Goal: Task Accomplishment & Management: Use online tool/utility

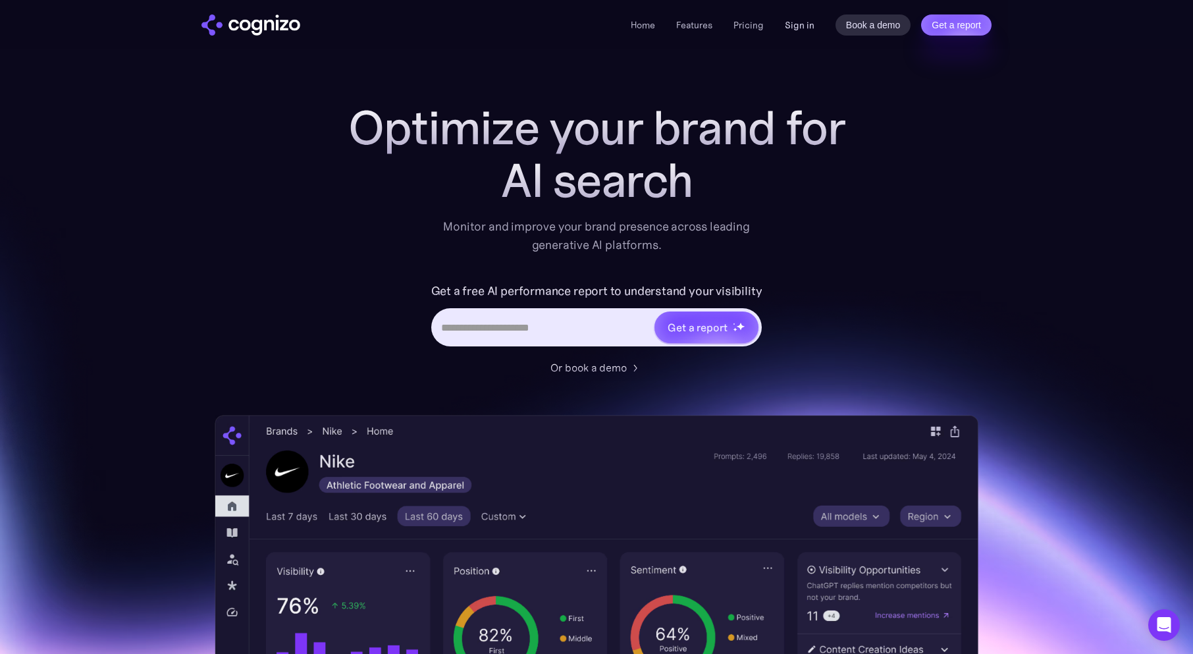
click at [791, 25] on link "Sign in" at bounding box center [800, 25] width 30 height 16
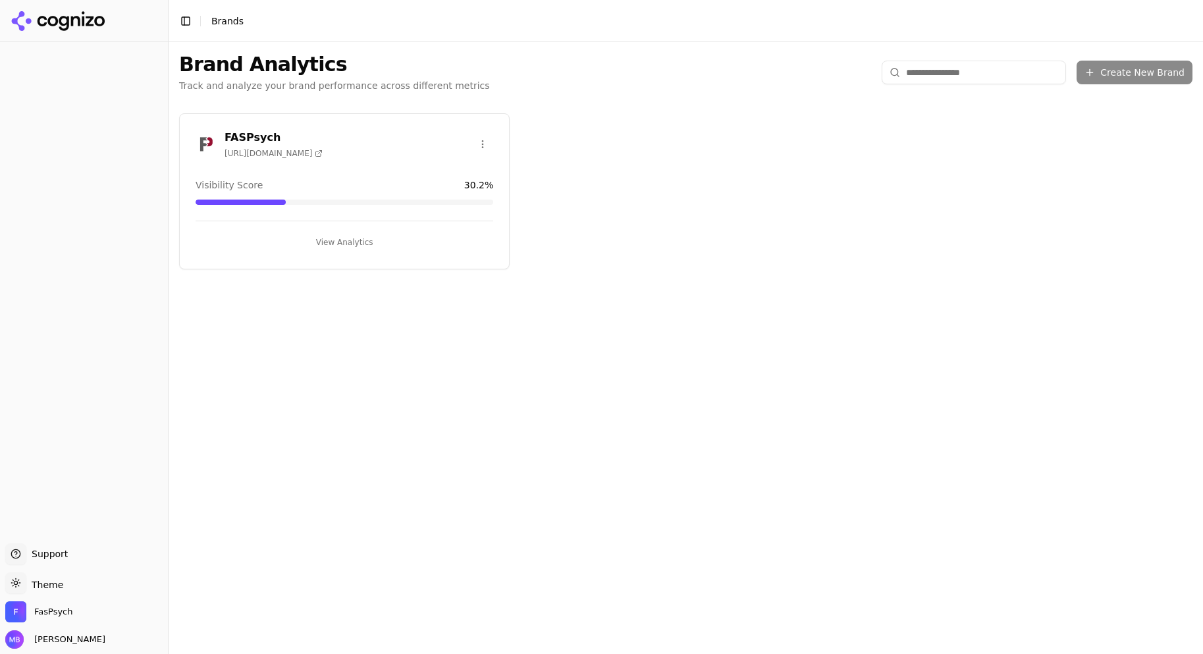
click at [450, 171] on div "FASPsych [URL][DOMAIN_NAME] Visibility Score 30.2 % View Analytics" at bounding box center [344, 191] width 331 height 156
click at [351, 234] on button "View Analytics" at bounding box center [345, 242] width 298 height 21
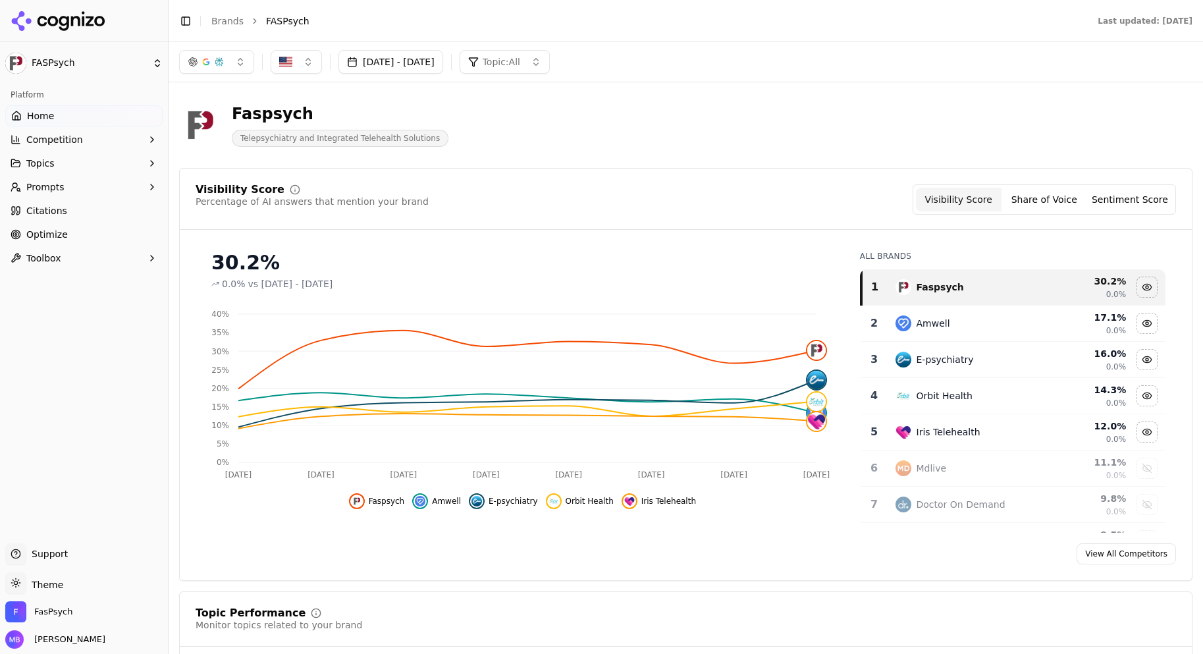
click at [94, 166] on button "Topics" at bounding box center [83, 163] width 157 height 21
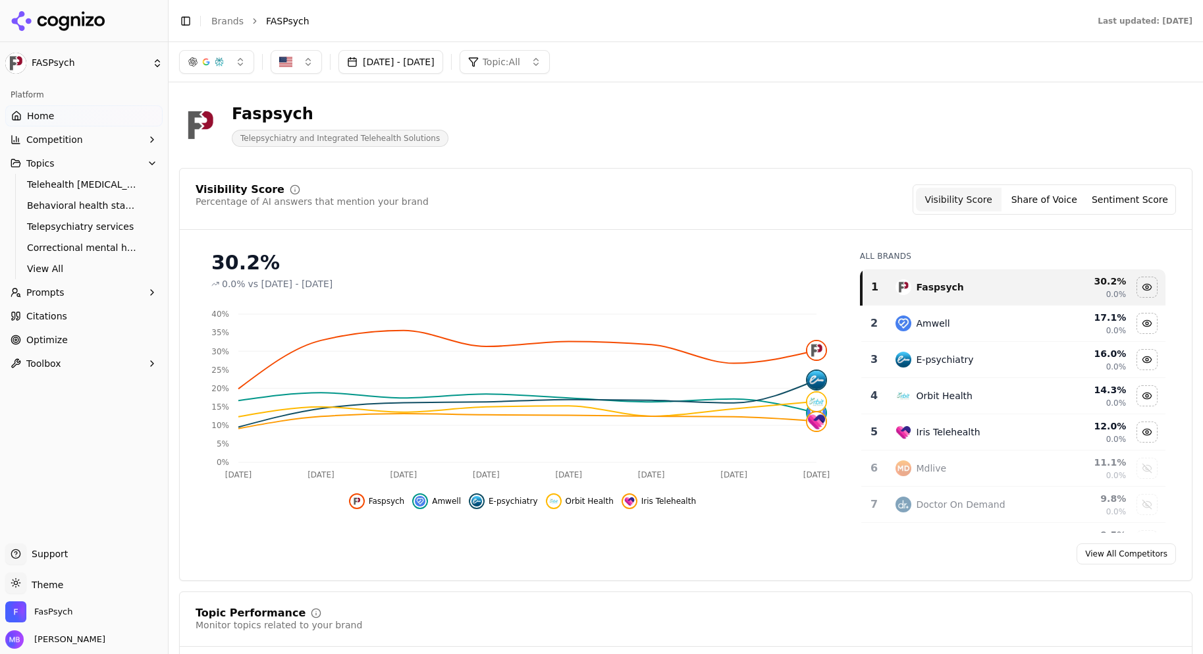
click at [86, 296] on button "Prompts" at bounding box center [83, 292] width 157 height 21
click at [80, 346] on link "Suggestions" at bounding box center [84, 355] width 125 height 18
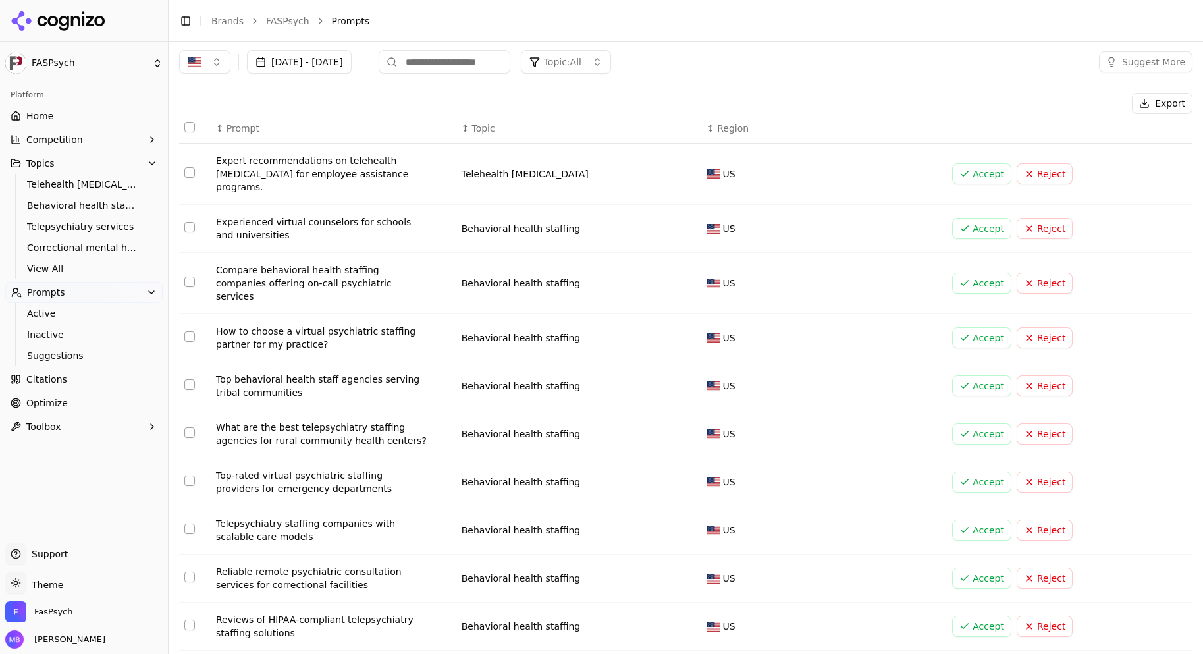
click at [1046, 223] on button "Reject" at bounding box center [1045, 228] width 56 height 21
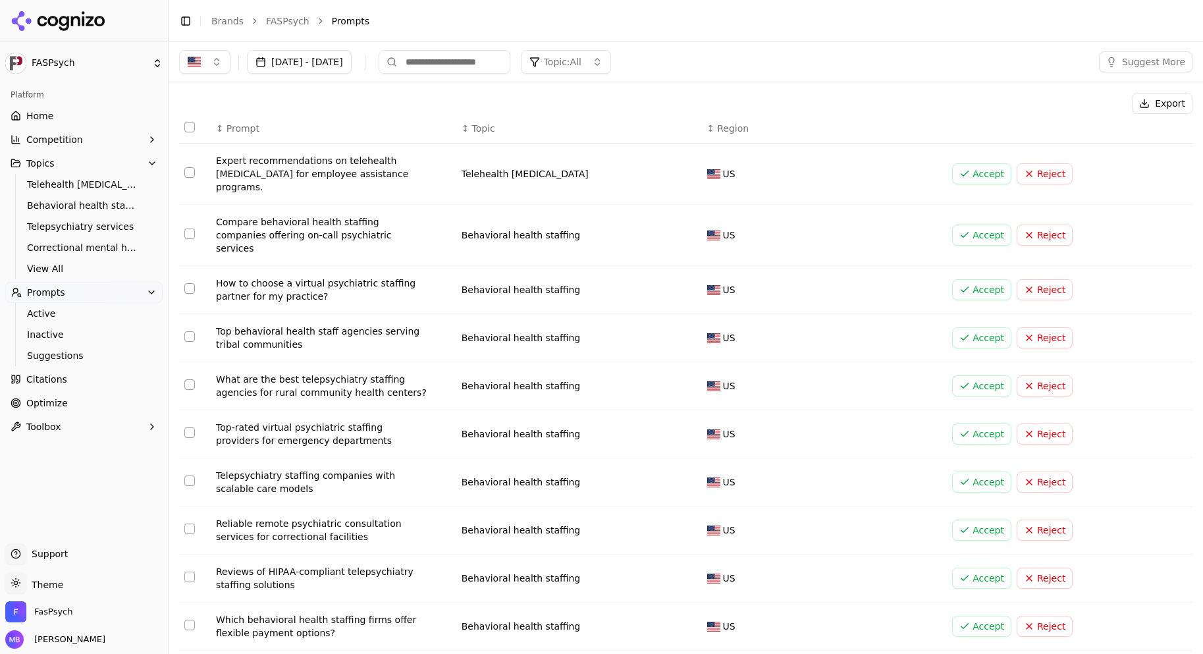
click at [190, 229] on button "Select row 2" at bounding box center [189, 233] width 11 height 11
click at [190, 283] on button "Select row 3" at bounding box center [189, 288] width 11 height 11
click at [188, 379] on button "Select row 5" at bounding box center [189, 384] width 11 height 11
click at [187, 427] on button "Select row 6" at bounding box center [189, 432] width 11 height 11
click at [187, 475] on button "Select row 7" at bounding box center [189, 480] width 11 height 11
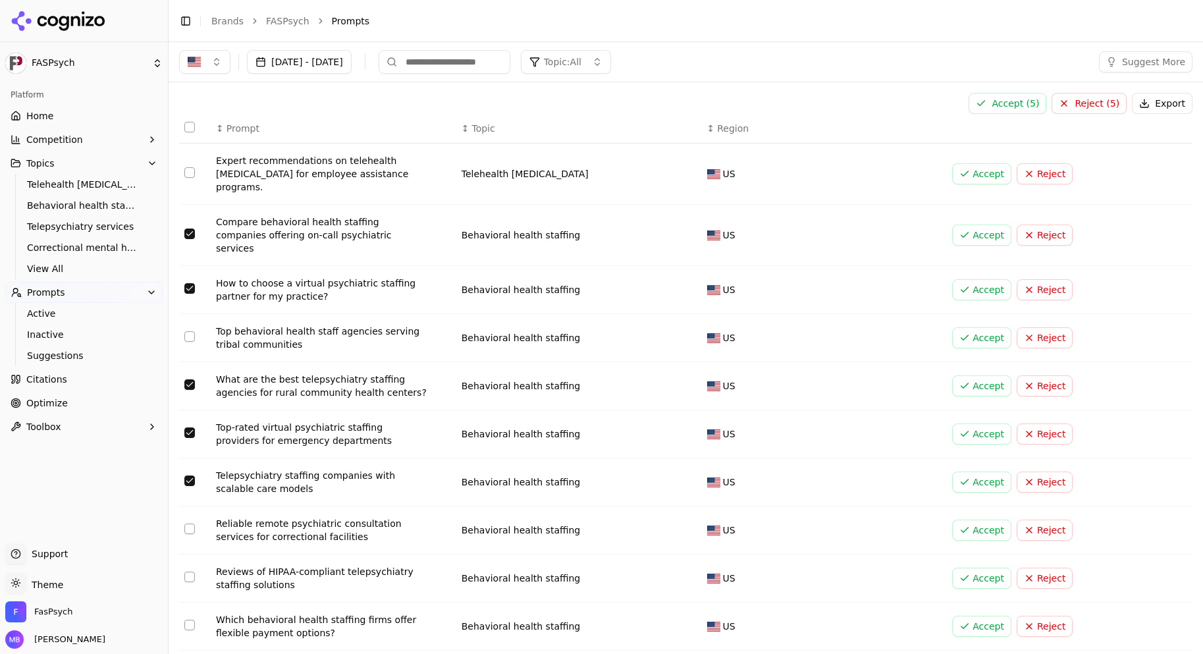
type button "on"
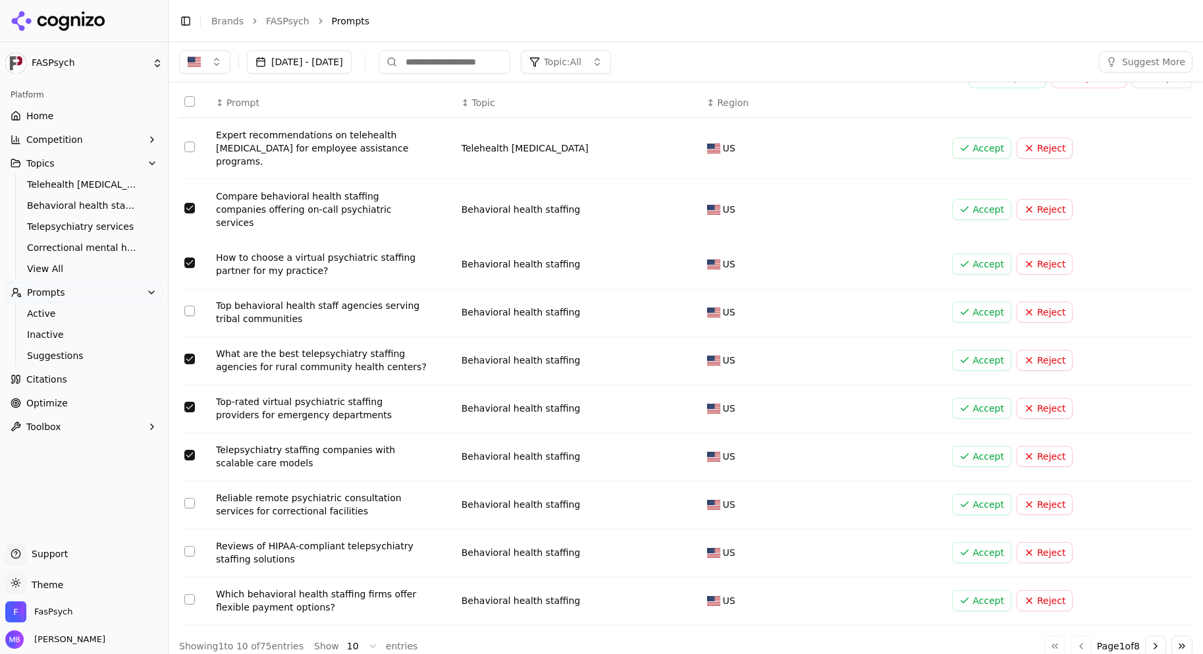
click at [188, 594] on button "Select row 10" at bounding box center [189, 599] width 11 height 11
click at [190, 546] on button "Select row 9" at bounding box center [189, 551] width 11 height 11
click at [190, 498] on button "Select row 8" at bounding box center [189, 503] width 11 height 11
type button "on"
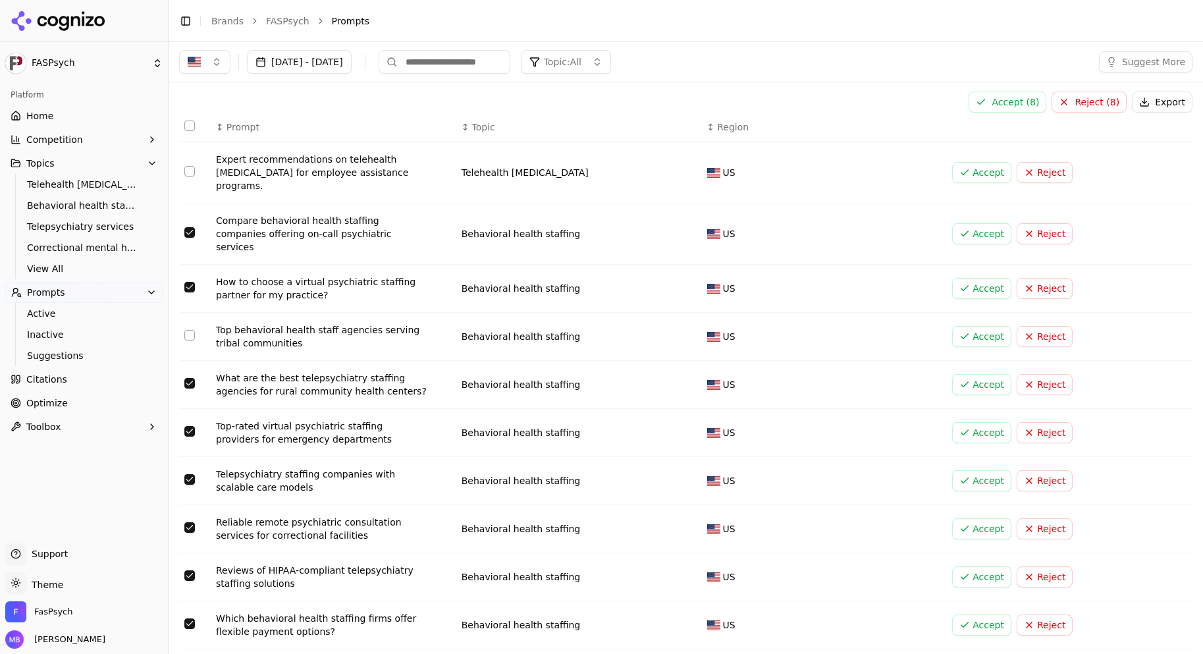
scroll to position [0, 0]
click at [996, 97] on button "Accept ( 8 )" at bounding box center [1008, 103] width 78 height 21
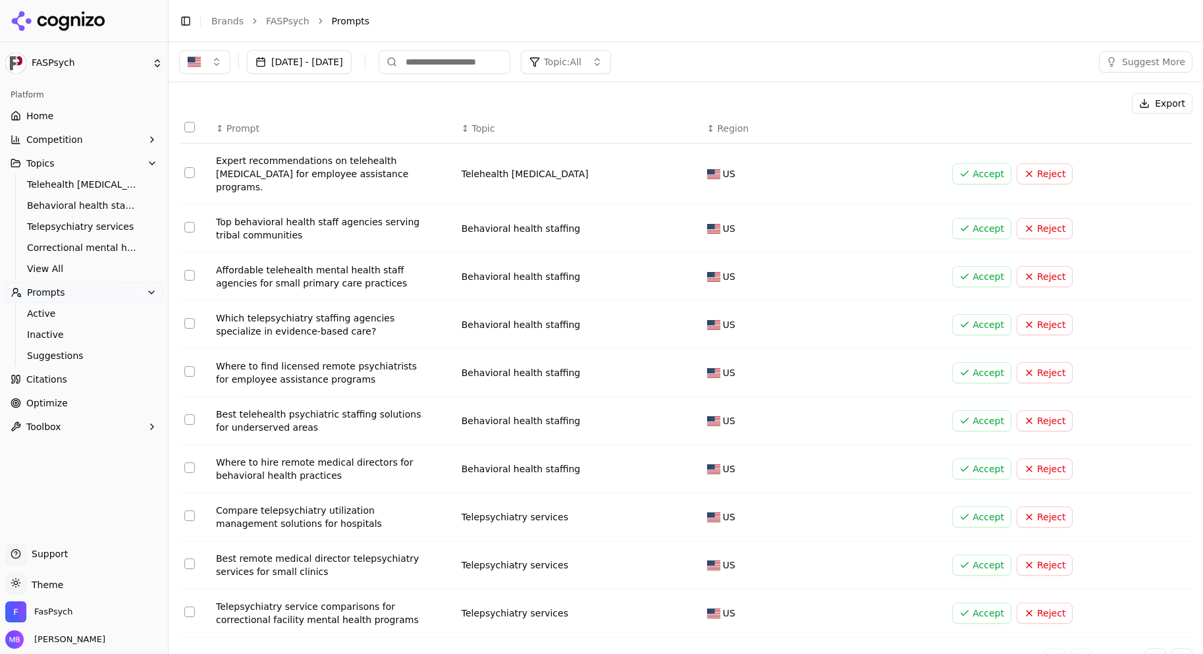
click at [189, 274] on button "Select row 3" at bounding box center [189, 275] width 11 height 11
click at [190, 321] on button "Select row 4" at bounding box center [189, 323] width 11 height 11
click at [188, 372] on button "Select row 5" at bounding box center [189, 371] width 11 height 11
click at [191, 420] on button "Select row 6" at bounding box center [189, 419] width 11 height 11
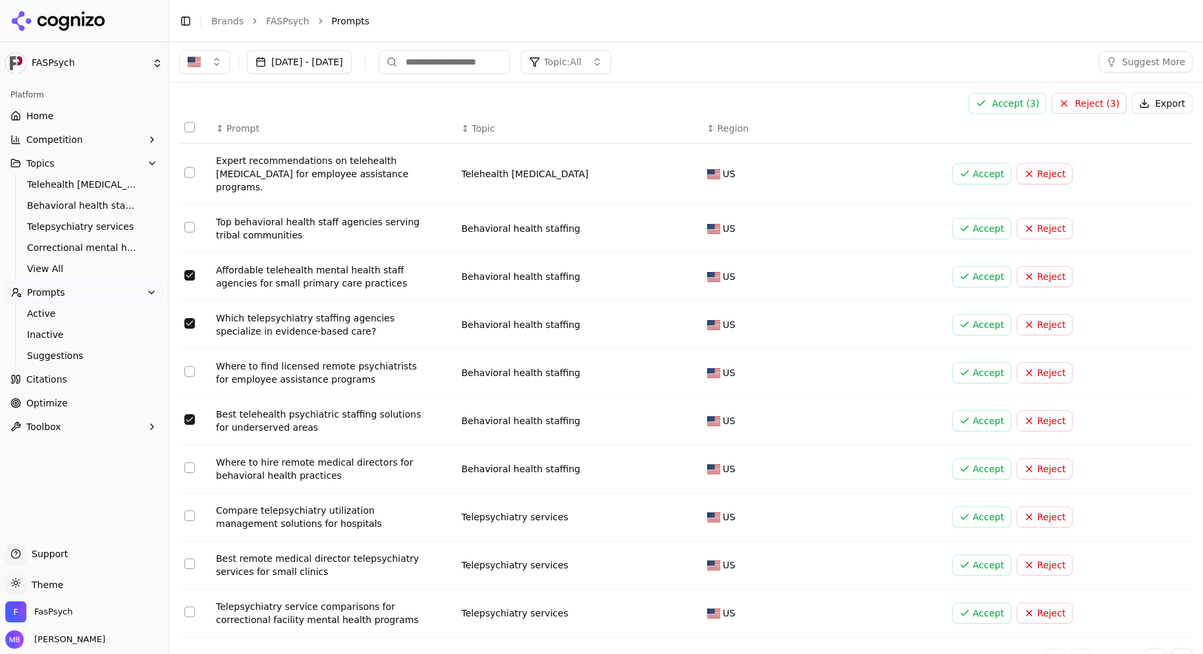
type button "on"
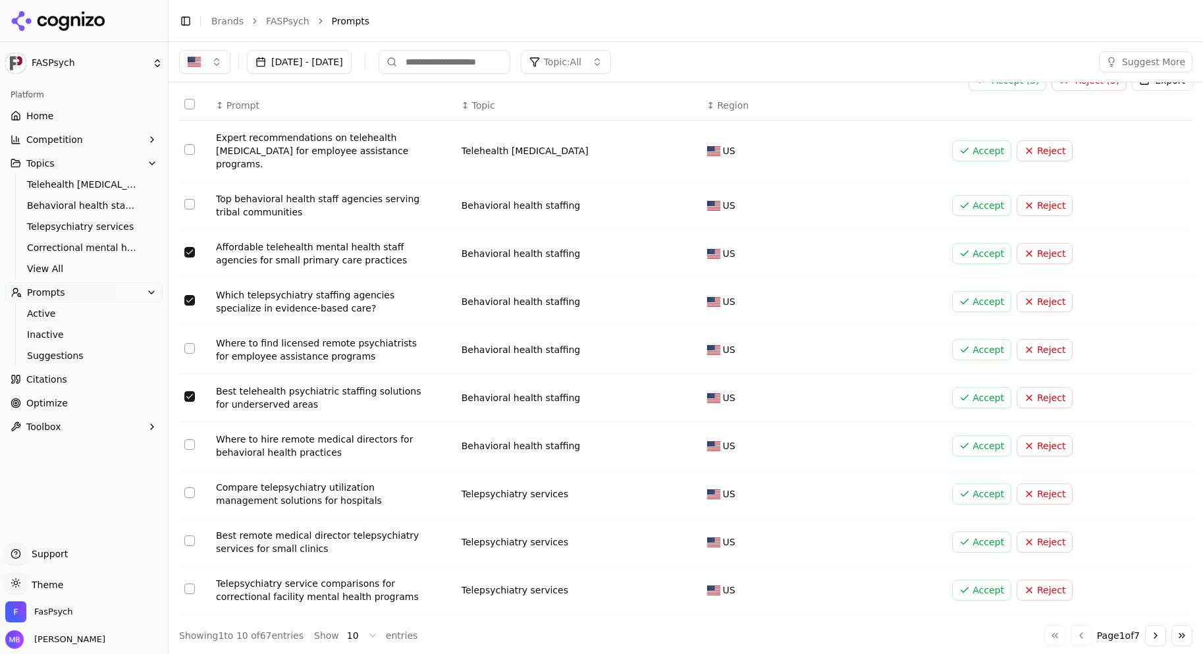
scroll to position [26, 0]
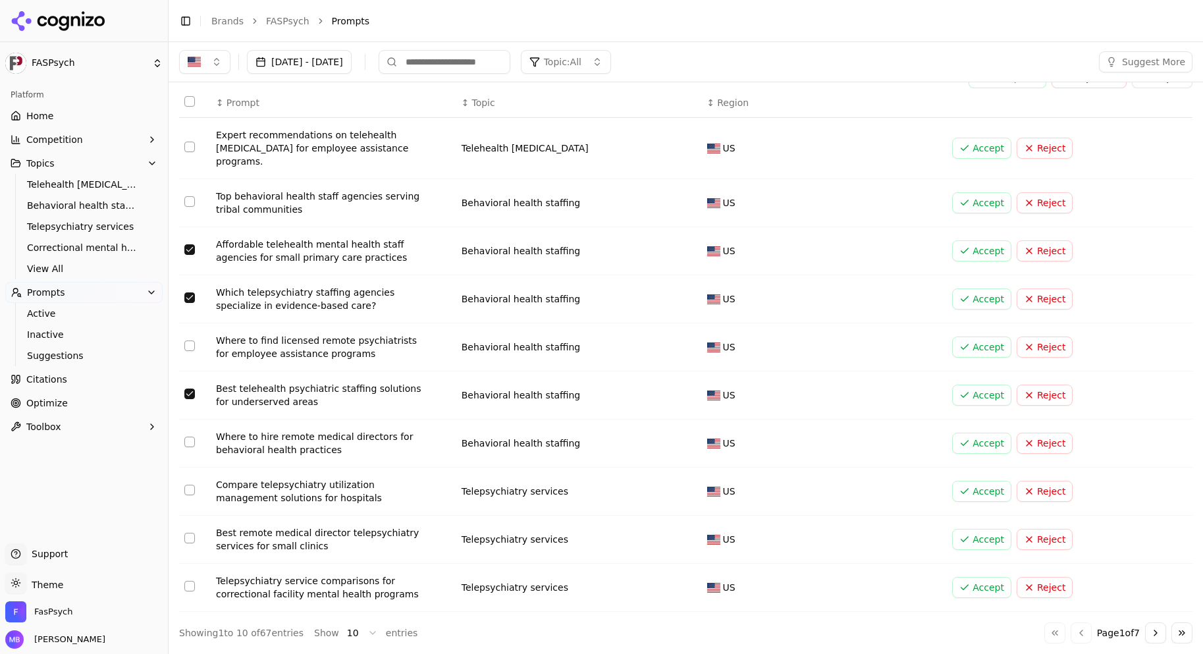
click at [189, 588] on button "Select row 10" at bounding box center [189, 586] width 11 height 11
type button "on"
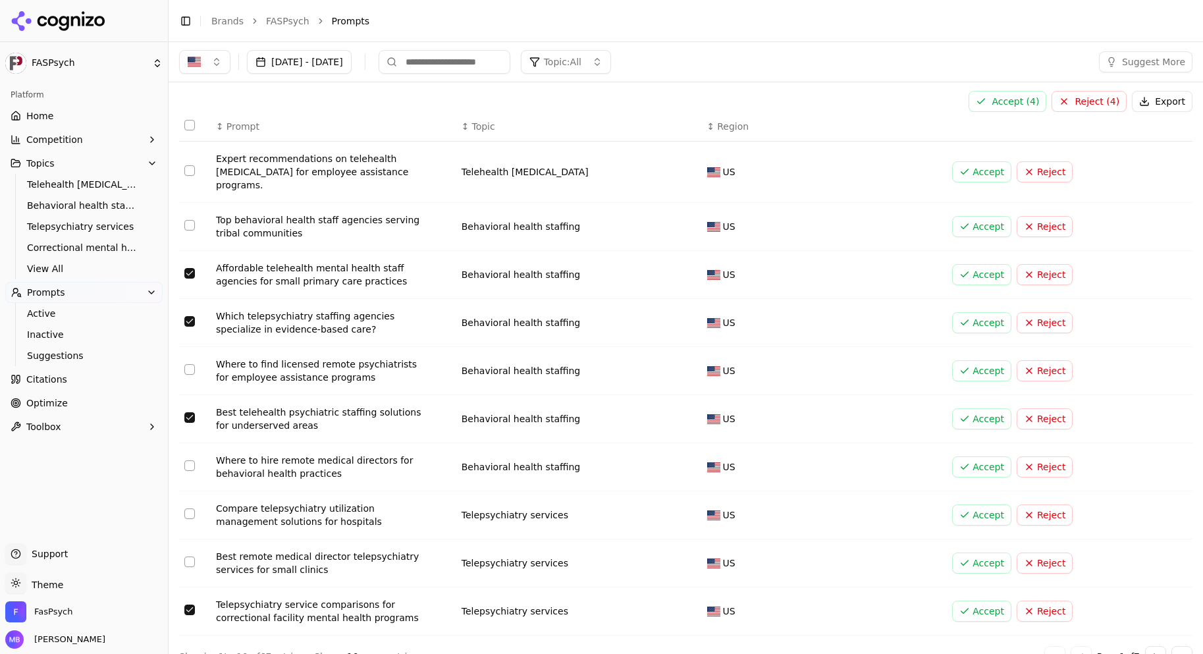
scroll to position [0, 0]
click at [999, 92] on div "Accept ( 4 ) Reject ( 4 ) Export ↕ Prompt ↕ Topic ↕ Region Expert recommendatio…" at bounding box center [686, 380] width 1034 height 597
click at [1001, 100] on button "Accept ( 4 )" at bounding box center [1008, 103] width 78 height 21
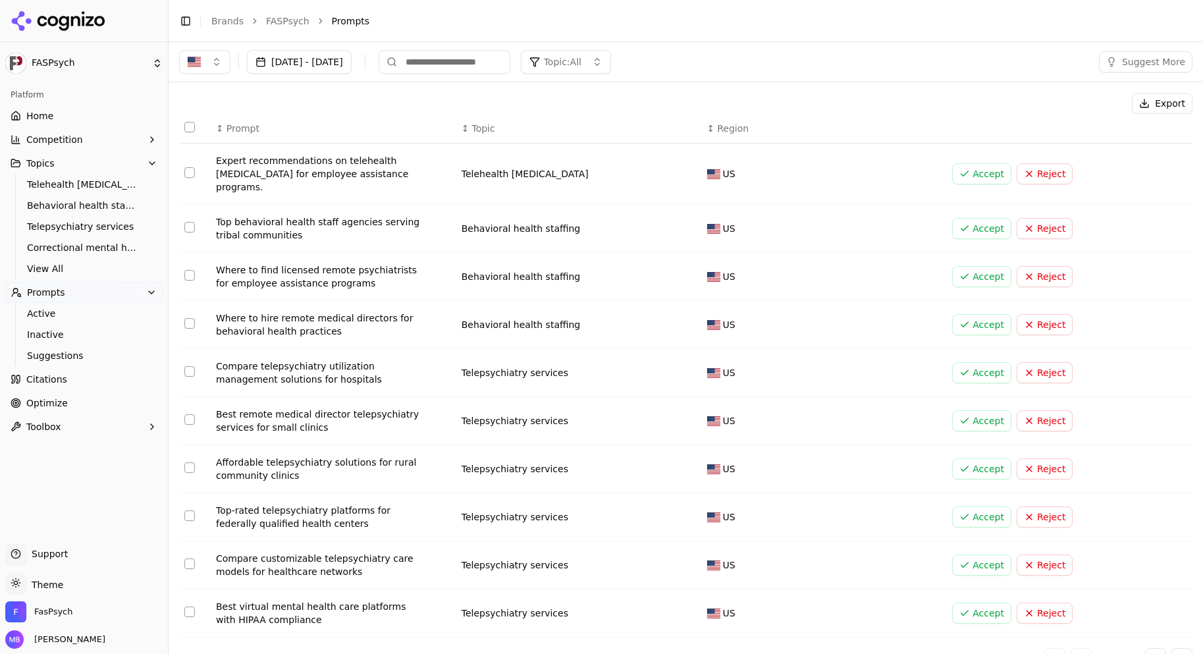
scroll to position [26, 0]
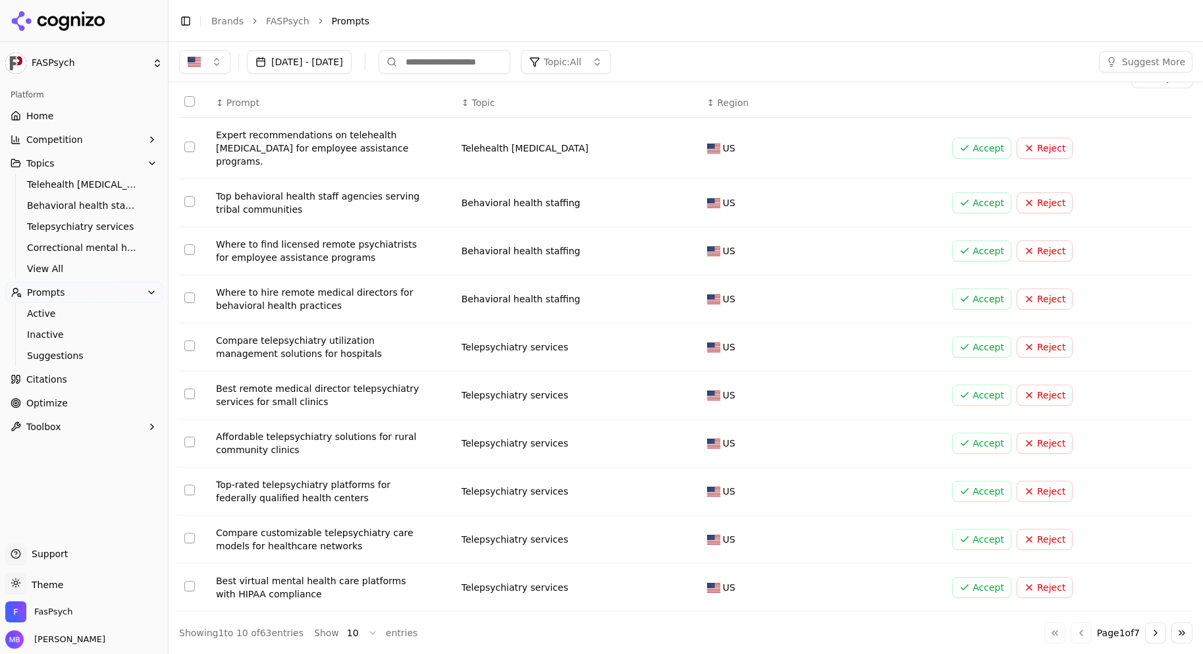
click at [190, 587] on button "on" at bounding box center [189, 586] width 11 height 11
click at [188, 535] on button "Select row 9" at bounding box center [189, 538] width 11 height 11
click at [190, 493] on button "on" at bounding box center [189, 490] width 11 height 11
click at [189, 442] on button "on" at bounding box center [189, 442] width 11 height 11
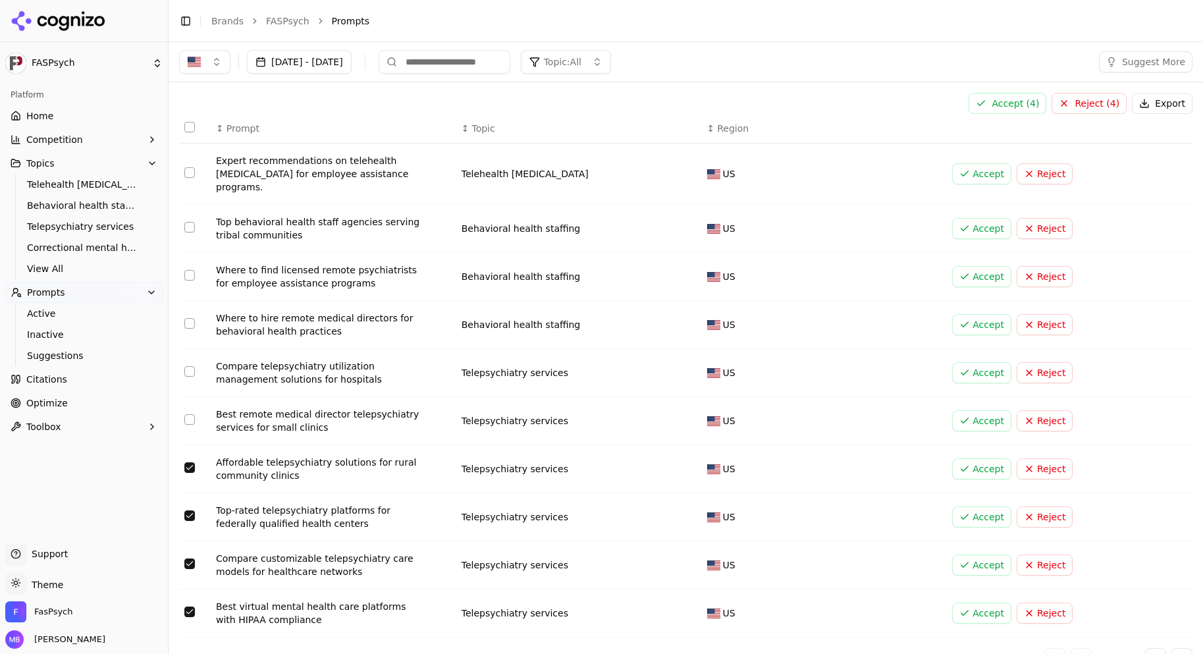
click at [1015, 105] on button "Accept ( 4 )" at bounding box center [1008, 103] width 78 height 21
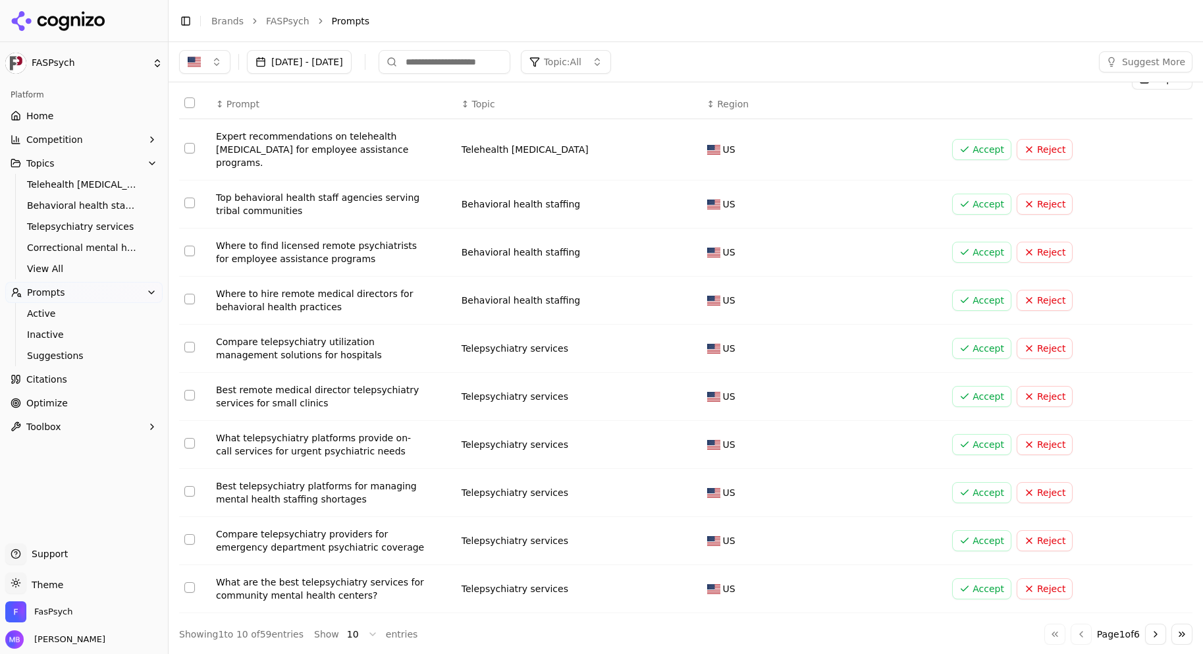
scroll to position [26, 0]
click at [192, 441] on button "on" at bounding box center [189, 442] width 11 height 11
click at [192, 489] on button "on" at bounding box center [189, 490] width 11 height 11
click at [192, 538] on button "Select row 9" at bounding box center [189, 538] width 11 height 11
click at [187, 591] on button "on" at bounding box center [189, 586] width 11 height 11
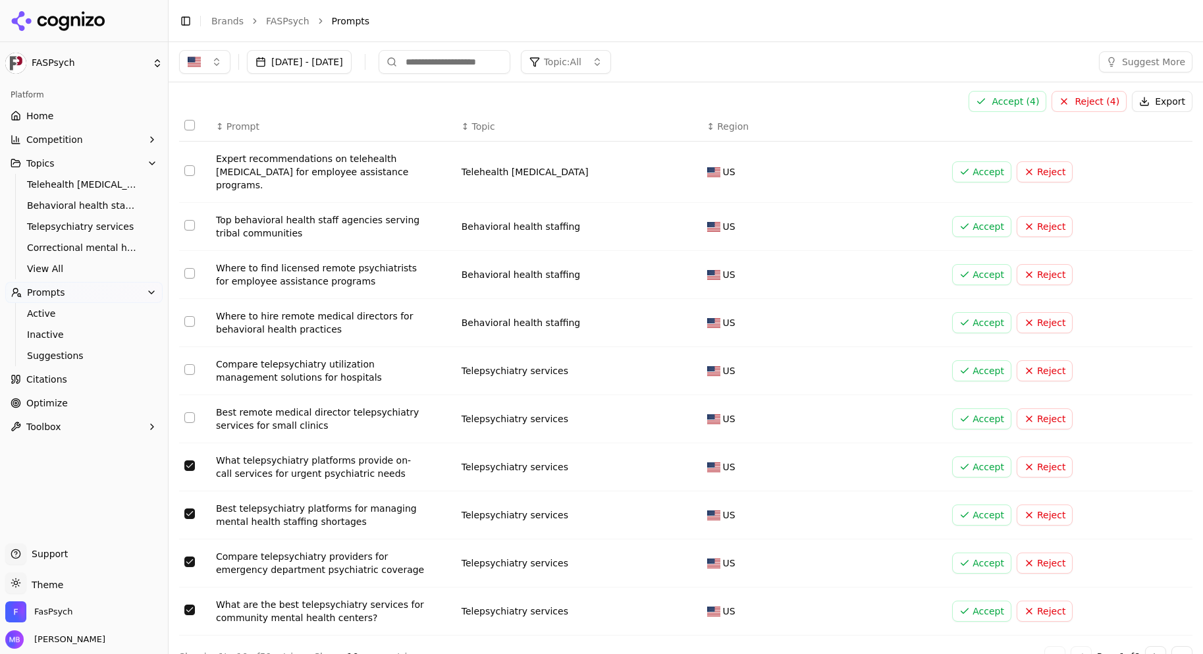
scroll to position [0, 0]
click at [1000, 103] on button "Accept ( 4 )" at bounding box center [1008, 103] width 78 height 21
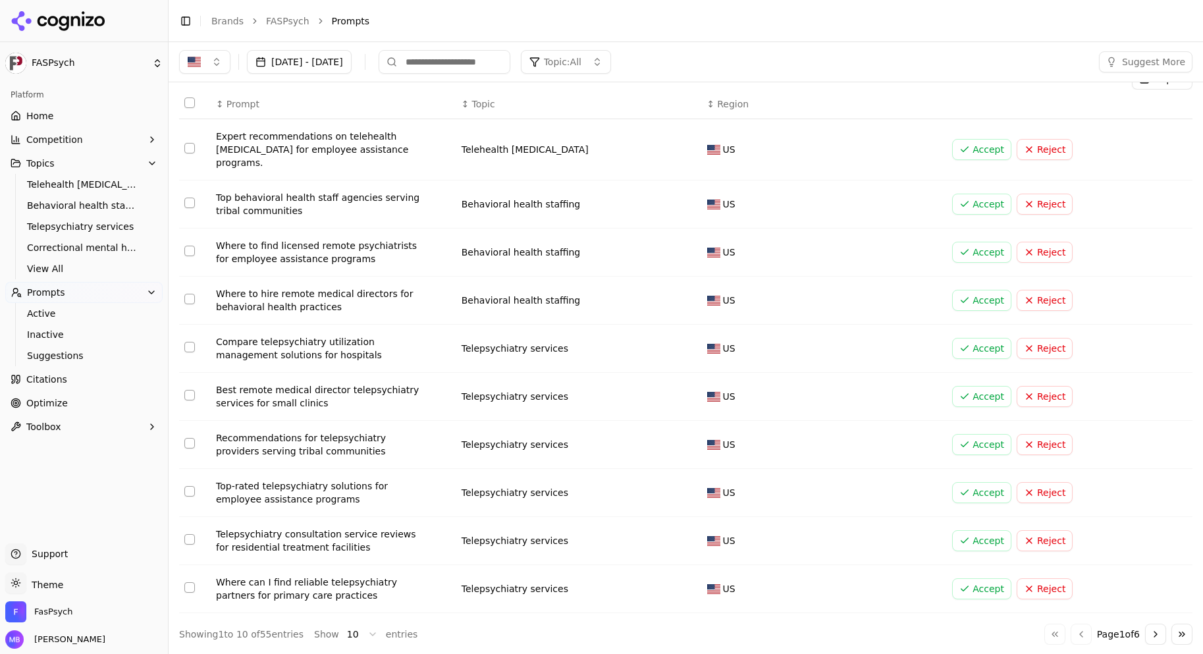
scroll to position [26, 0]
click at [190, 589] on button "on" at bounding box center [189, 586] width 11 height 11
click at [190, 542] on button "Select row 9" at bounding box center [189, 538] width 11 height 11
click at [190, 441] on button "on" at bounding box center [189, 442] width 11 height 11
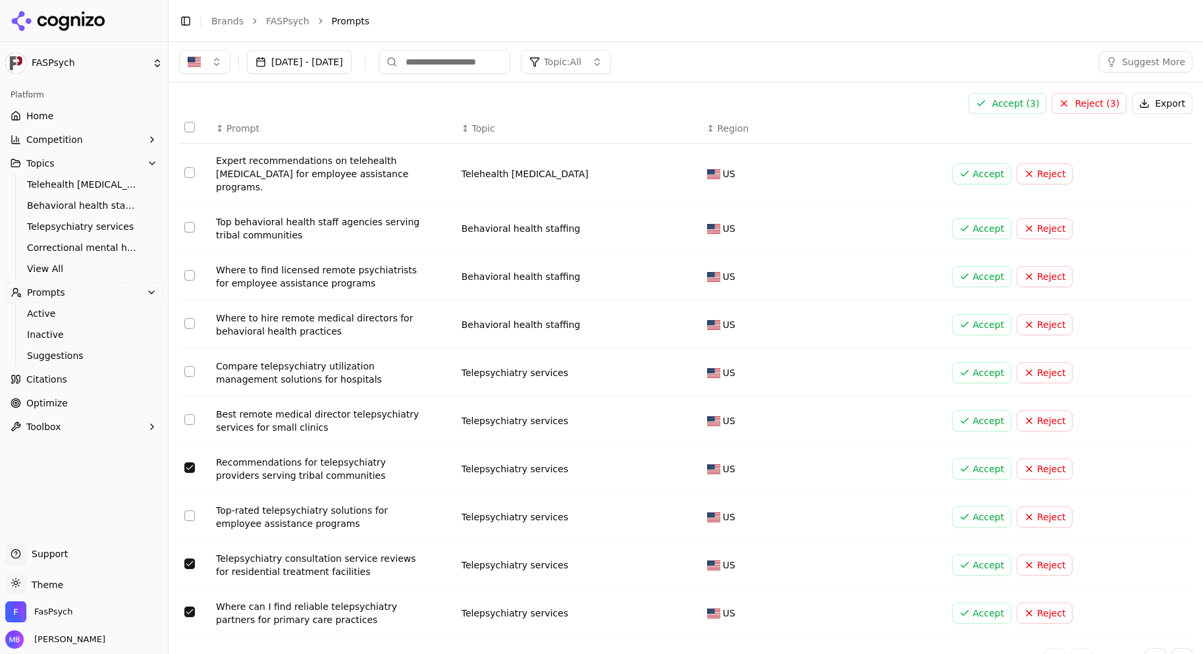
click at [981, 95] on button "Accept ( 3 )" at bounding box center [1008, 103] width 78 height 21
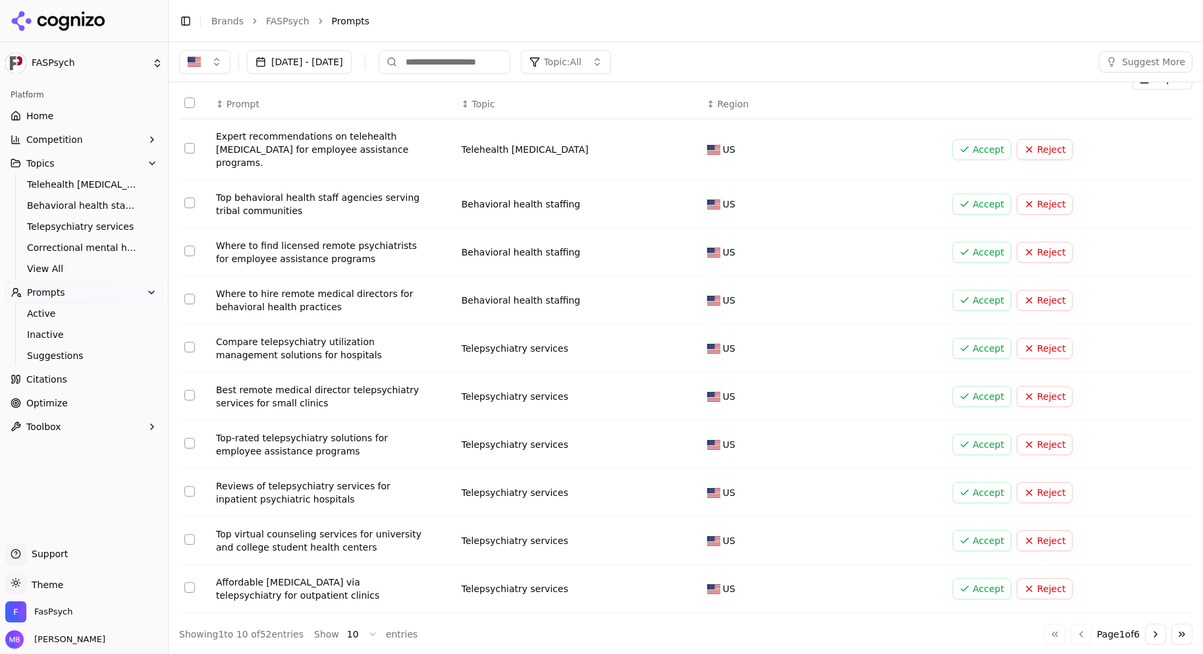
scroll to position [26, 0]
click at [1145, 628] on button "Go to next page" at bounding box center [1155, 632] width 21 height 21
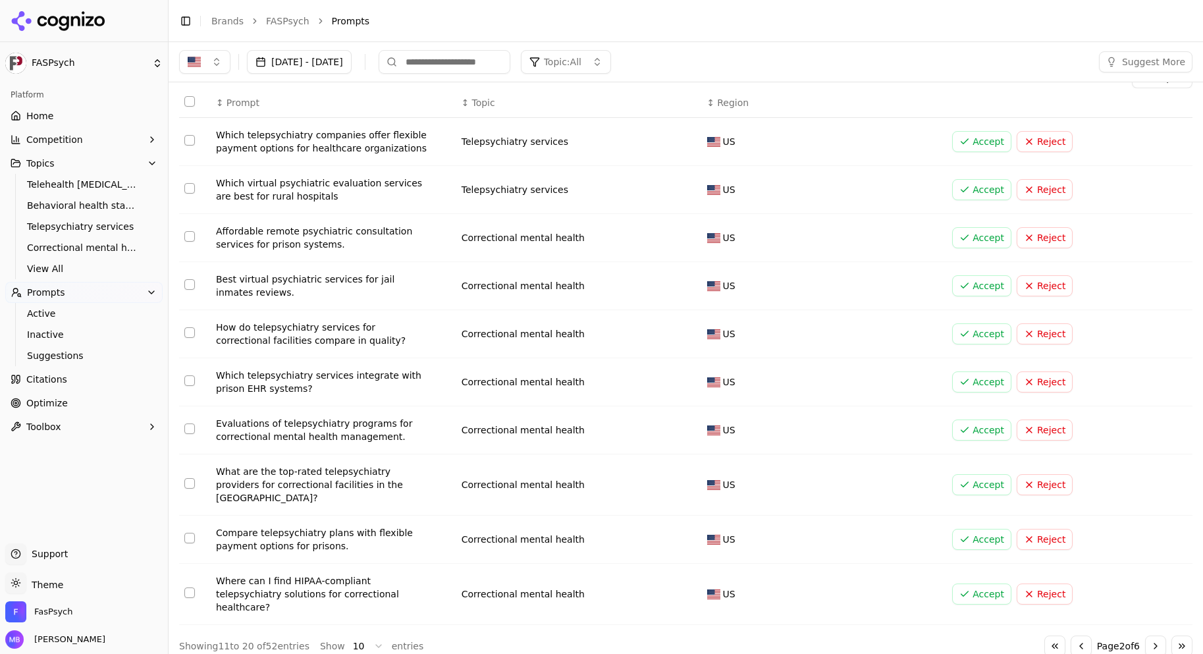
scroll to position [13, 0]
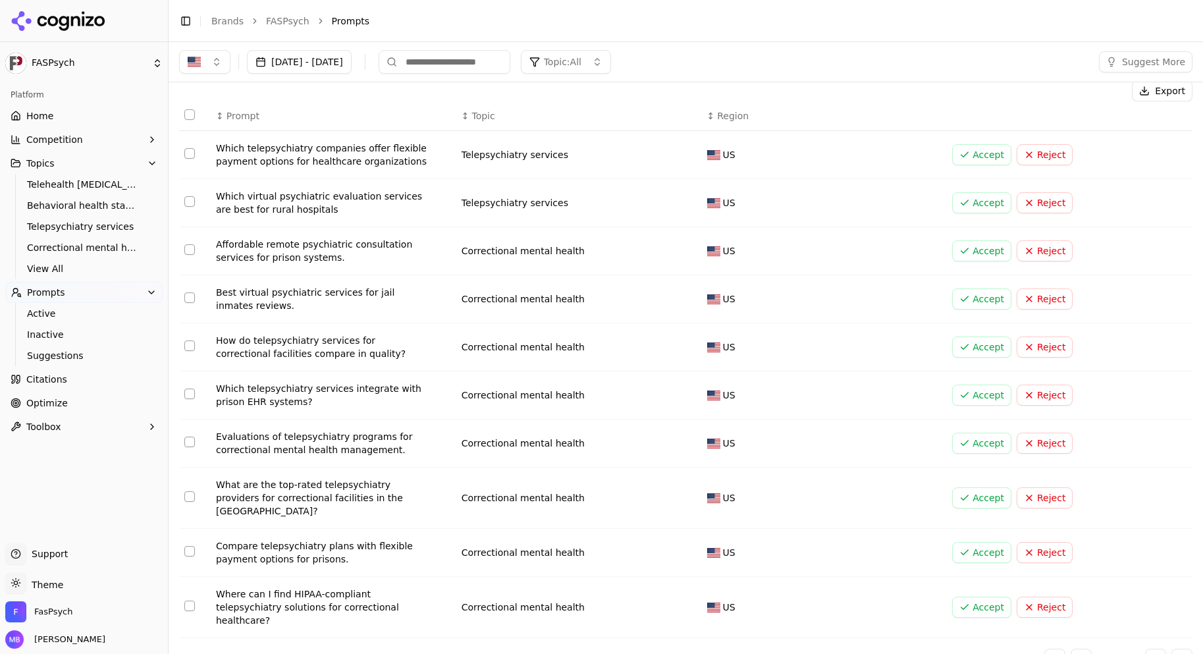
click at [193, 153] on button "Select row 11" at bounding box center [189, 153] width 11 height 11
click at [188, 201] on button "Select row 12" at bounding box center [189, 201] width 11 height 11
click at [189, 250] on button "Select row 13" at bounding box center [189, 249] width 11 height 11
click at [194, 298] on button "Select row 14" at bounding box center [189, 297] width 11 height 11
click at [194, 347] on button "Select row 15" at bounding box center [189, 345] width 11 height 11
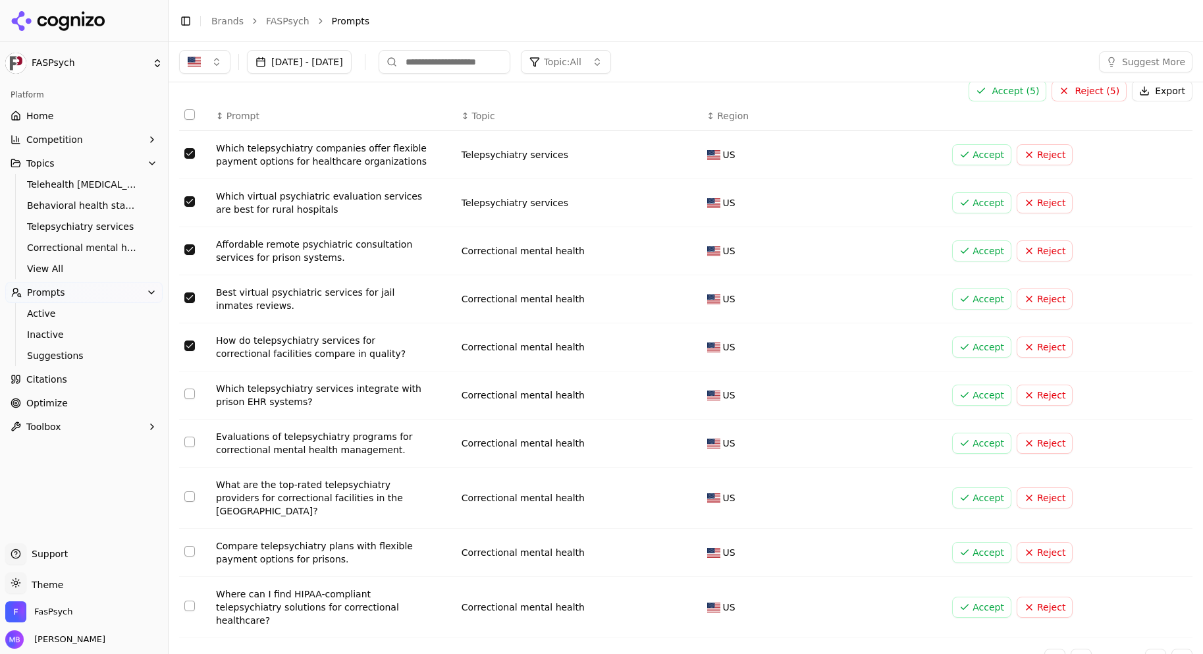
click at [192, 395] on button "Select row 16" at bounding box center [189, 394] width 11 height 11
click at [191, 442] on button "Select row 17" at bounding box center [189, 442] width 11 height 11
click at [190, 493] on button "Select row 18" at bounding box center [189, 496] width 11 height 11
click at [194, 546] on button "Select row 19" at bounding box center [189, 551] width 11 height 11
click at [189, 601] on button "Select row 20" at bounding box center [189, 606] width 11 height 11
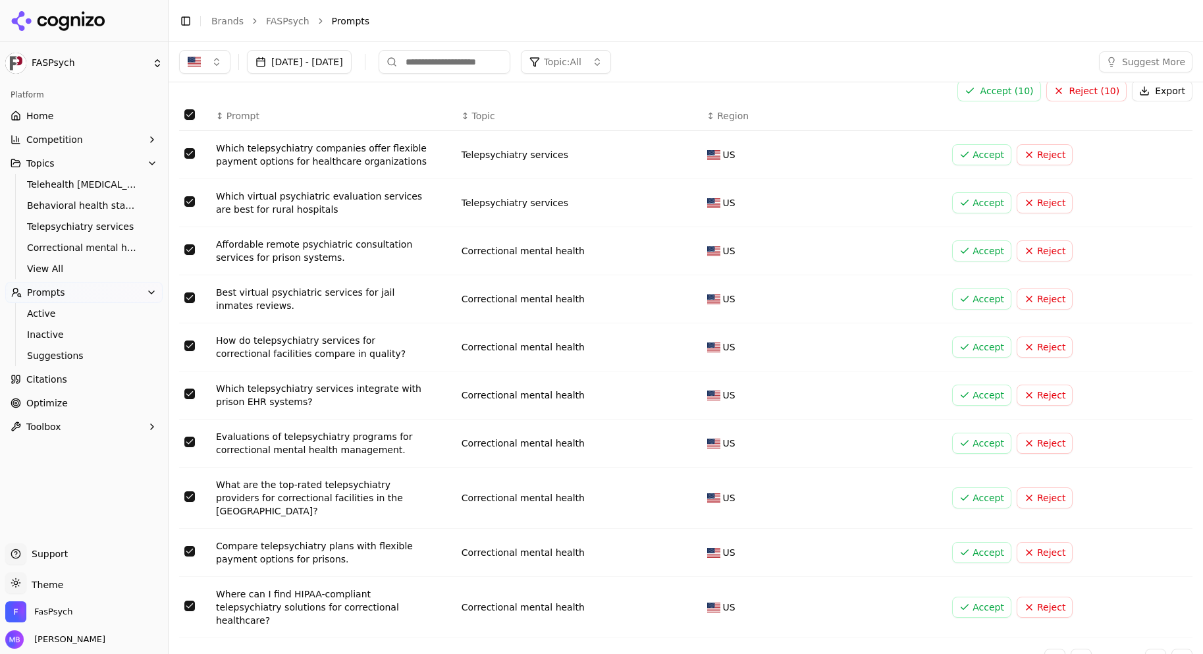
click at [995, 95] on button "Accept ( 10 )" at bounding box center [999, 90] width 84 height 21
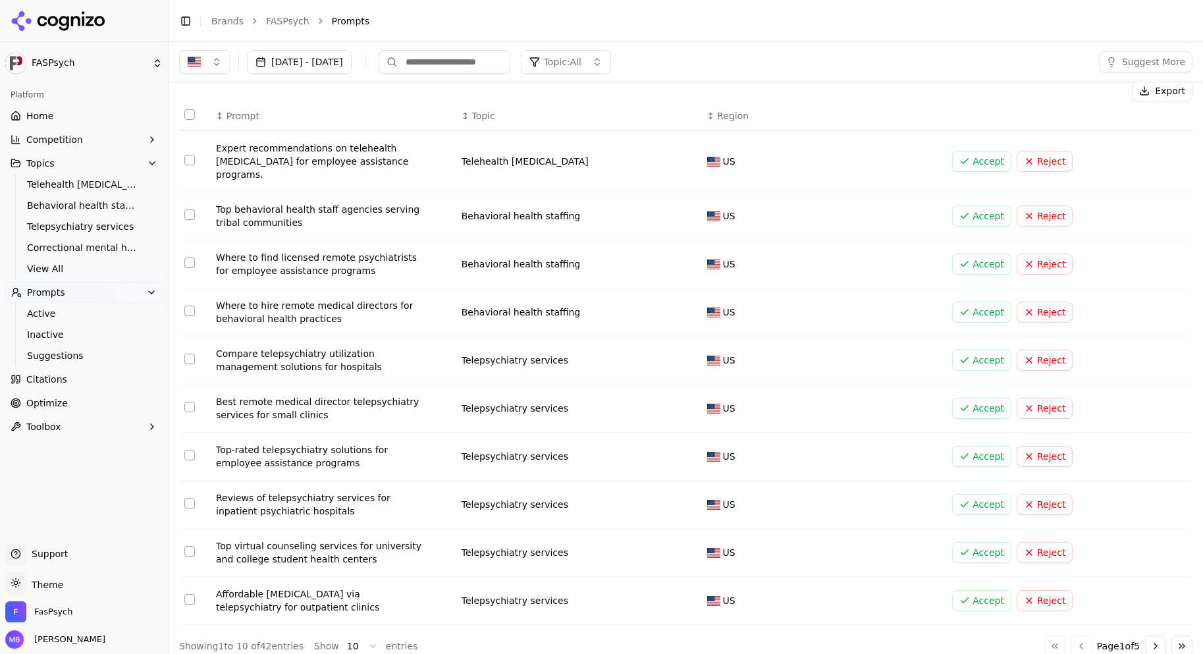
click at [188, 219] on button "Select row 2" at bounding box center [189, 214] width 11 height 11
click at [190, 217] on button "Select row 2" at bounding box center [189, 214] width 11 height 11
type button "on"
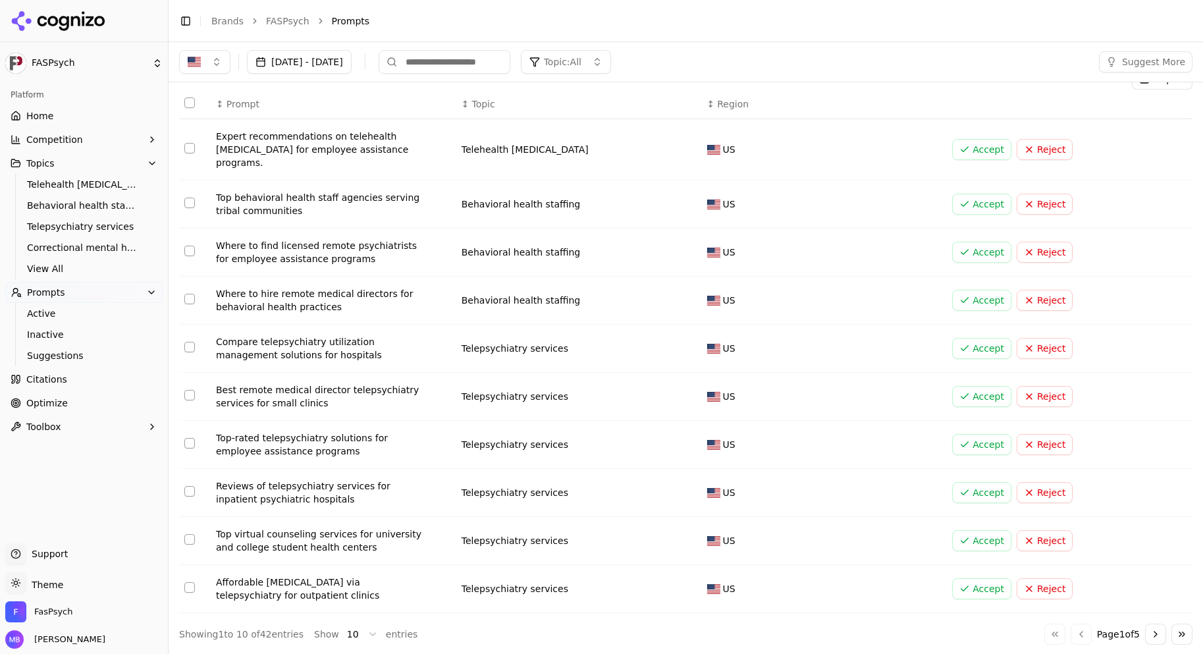
scroll to position [26, 0]
click at [1042, 539] on button "Reject" at bounding box center [1045, 539] width 56 height 21
click at [1054, 591] on button "Reject" at bounding box center [1045, 587] width 56 height 21
click at [191, 536] on button "Select row 9" at bounding box center [189, 538] width 11 height 11
click at [190, 489] on button "Select row 8" at bounding box center [189, 490] width 11 height 11
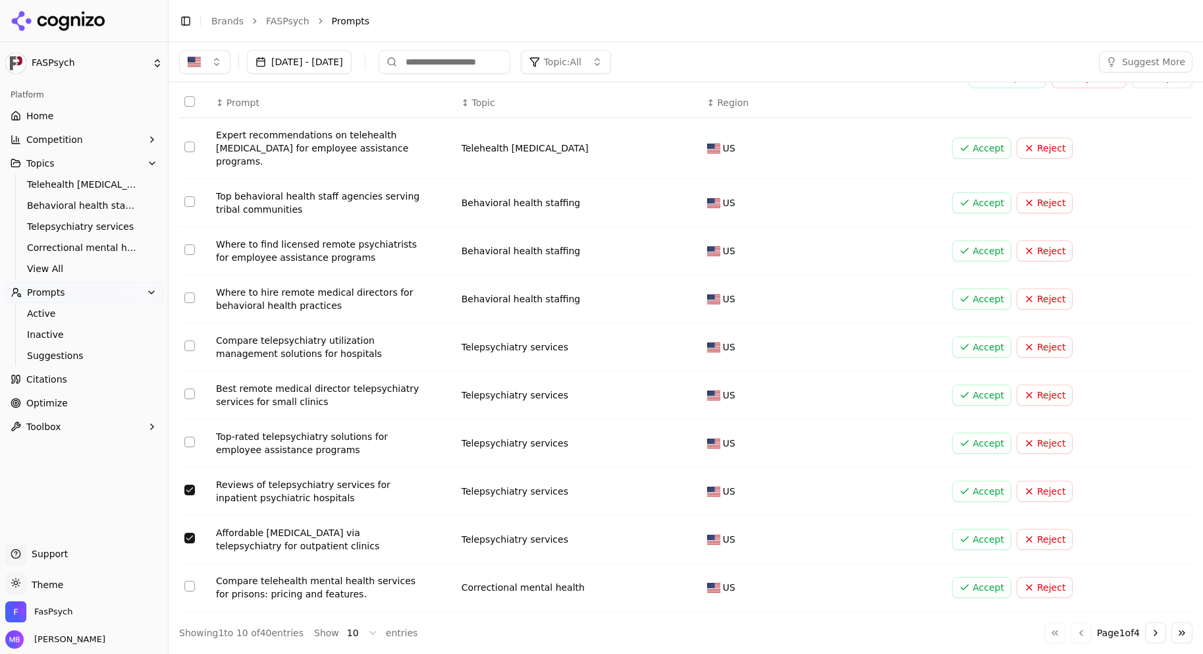
type button "on"
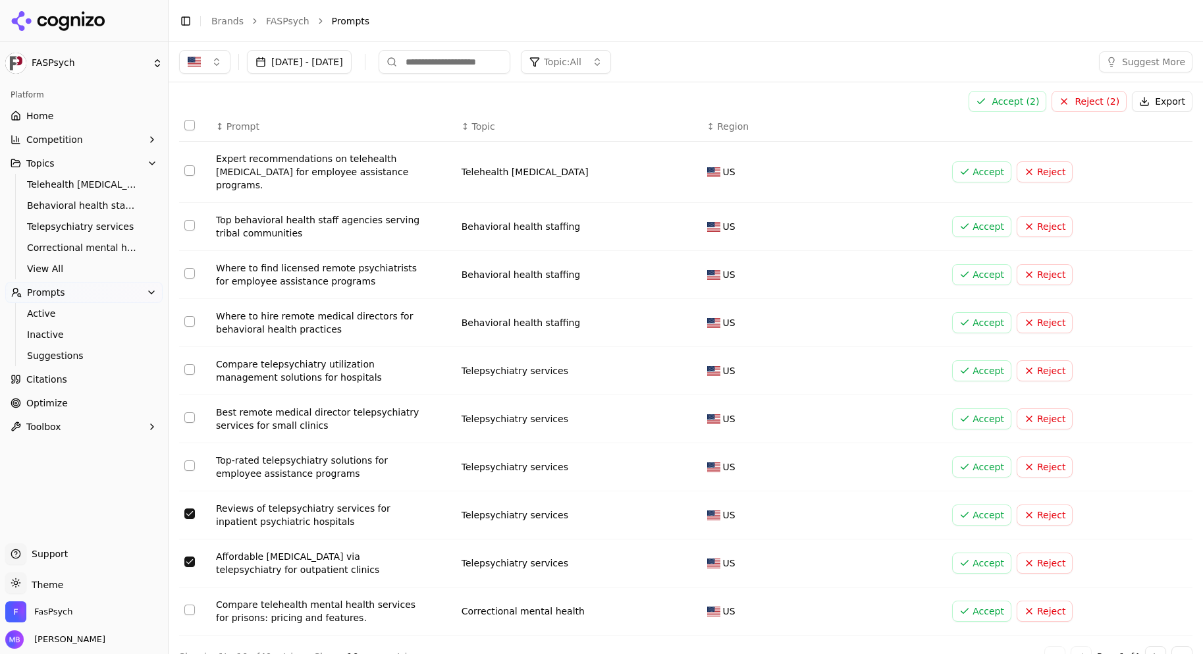
scroll to position [0, 0]
click at [1013, 101] on button "Accept ( 2 )" at bounding box center [1008, 103] width 78 height 21
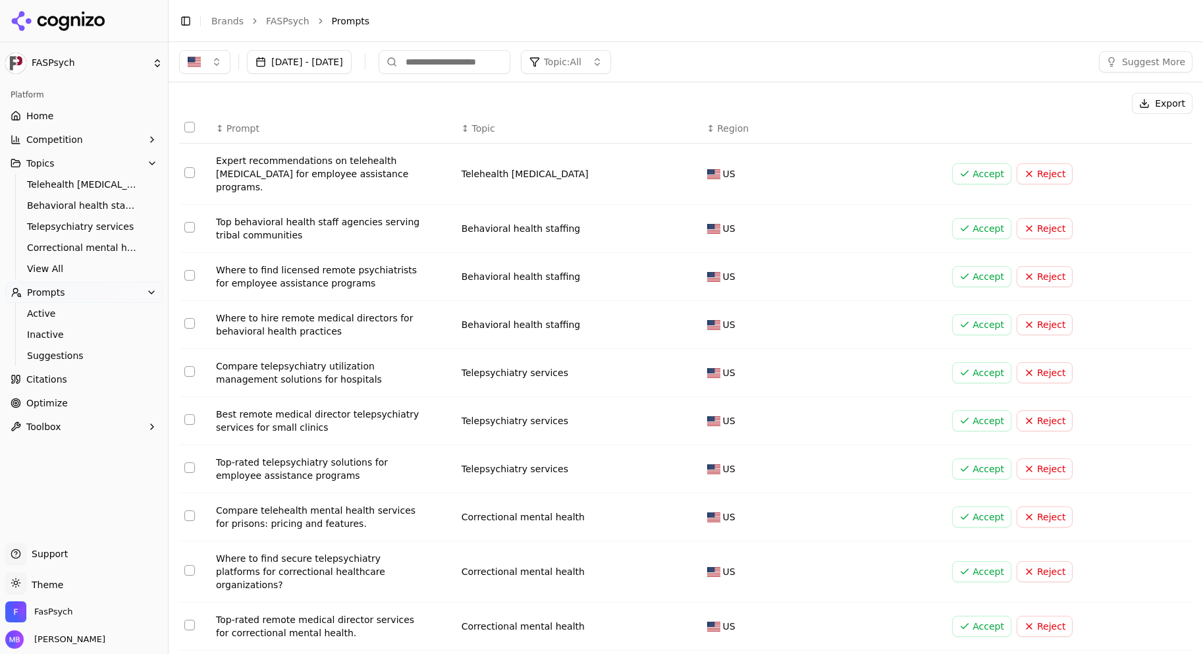
scroll to position [26, 0]
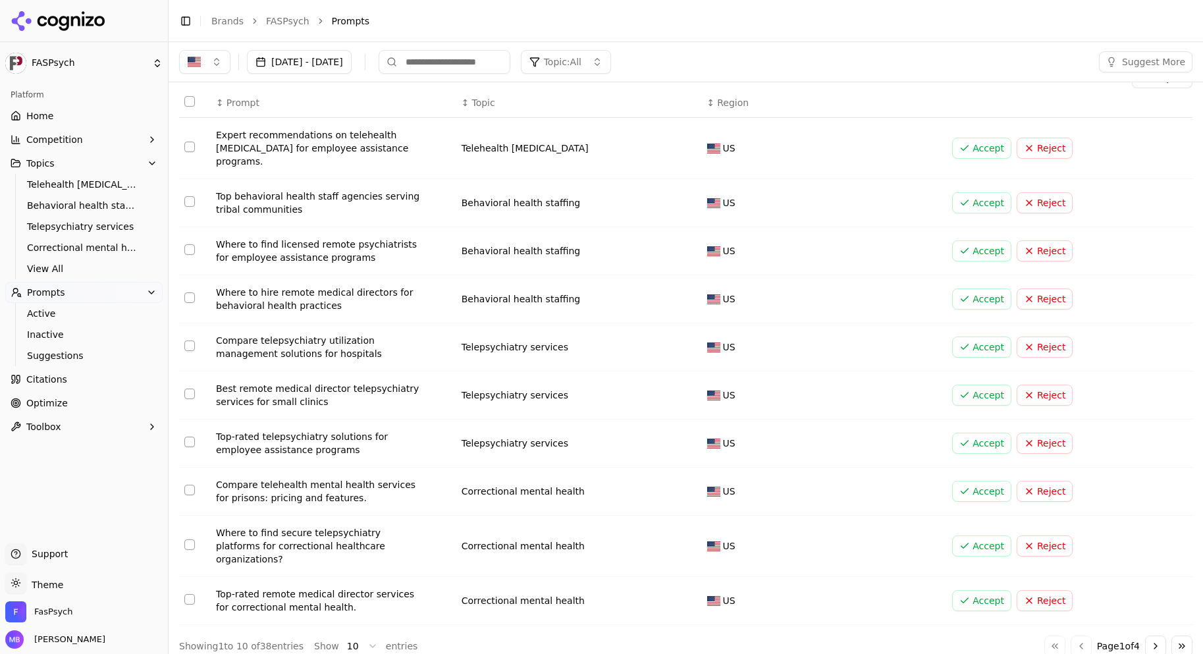
click at [188, 594] on button "Select row 10" at bounding box center [189, 599] width 11 height 11
type button "on"
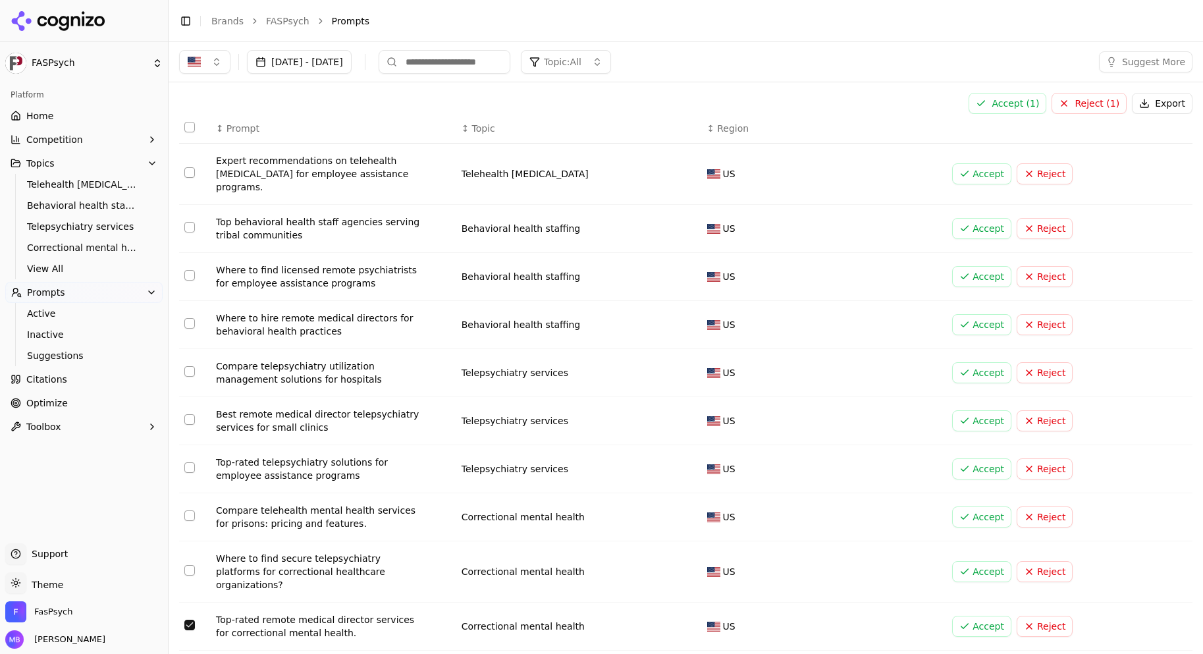
click at [189, 173] on button "Select row 1" at bounding box center [189, 172] width 11 height 11
click at [190, 227] on button "on" at bounding box center [189, 227] width 11 height 11
click at [1073, 102] on button "Reject ( 3 )" at bounding box center [1089, 103] width 75 height 21
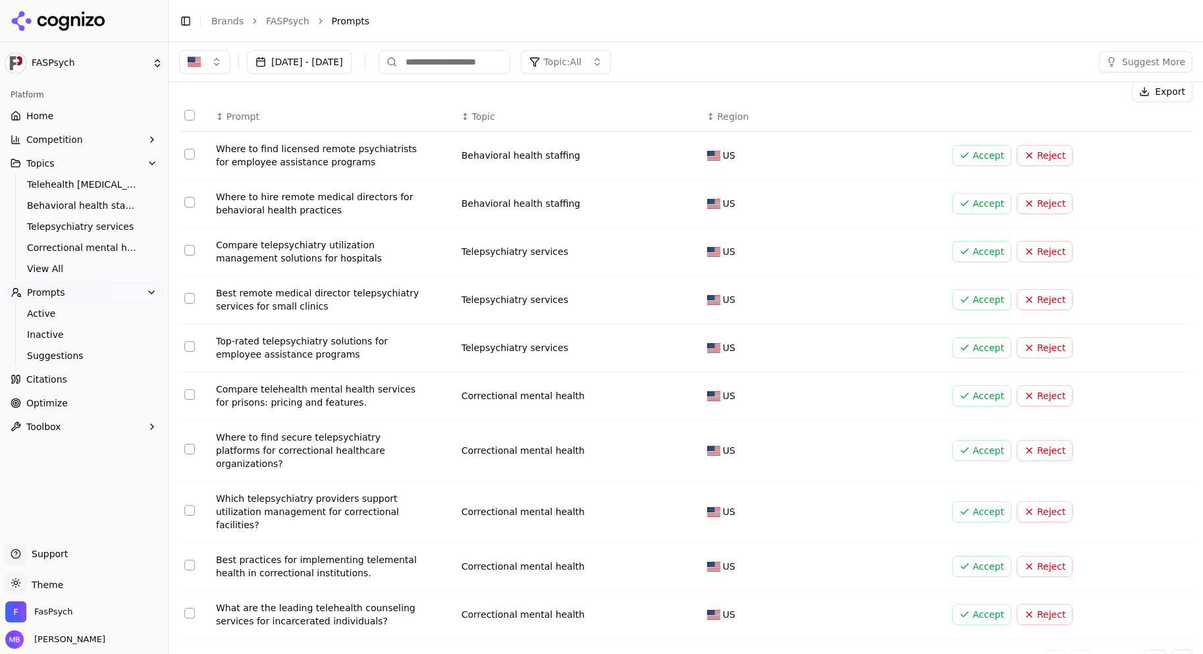
scroll to position [13, 0]
click at [188, 607] on button "on" at bounding box center [189, 612] width 11 height 11
click at [190, 559] on button "Select row 9" at bounding box center [189, 564] width 11 height 11
click at [190, 504] on button "on" at bounding box center [189, 509] width 11 height 11
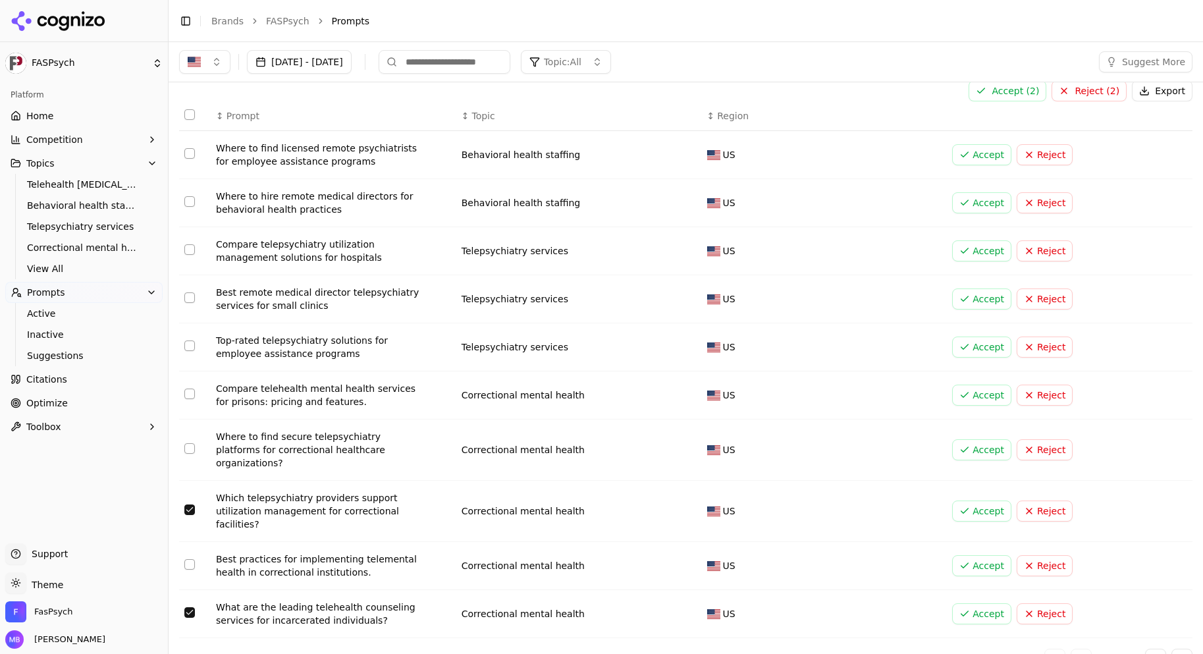
click at [192, 394] on button "Select row 6" at bounding box center [189, 394] width 11 height 11
type button "on"
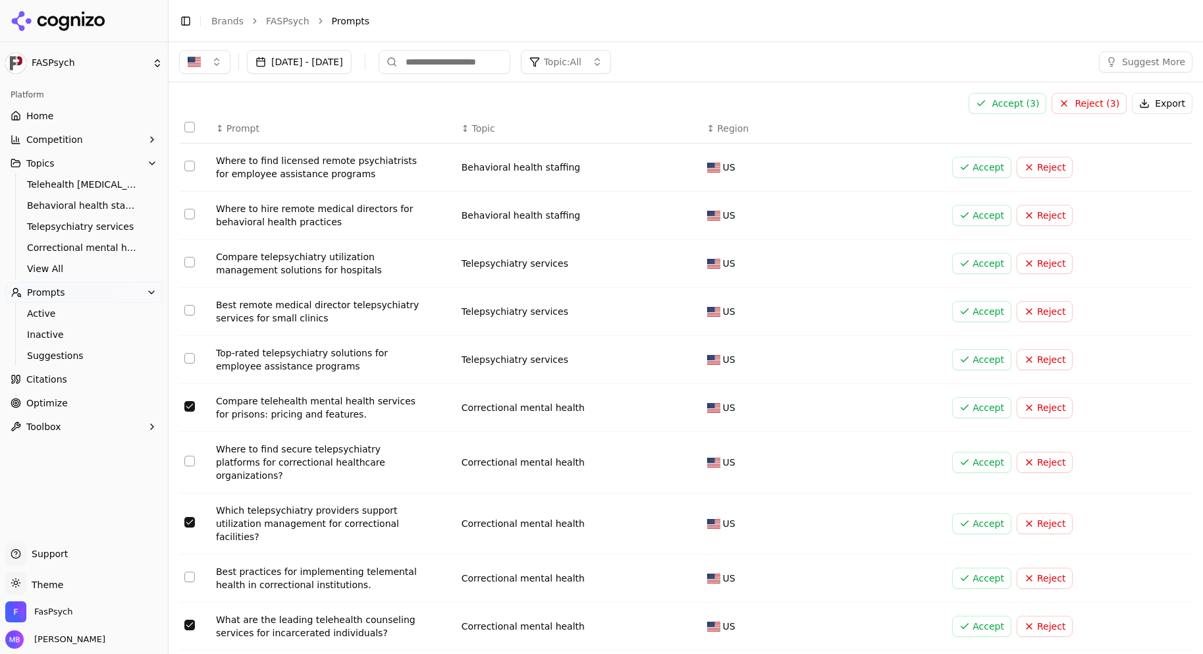
click at [1090, 97] on button "Reject ( 3 )" at bounding box center [1089, 103] width 75 height 21
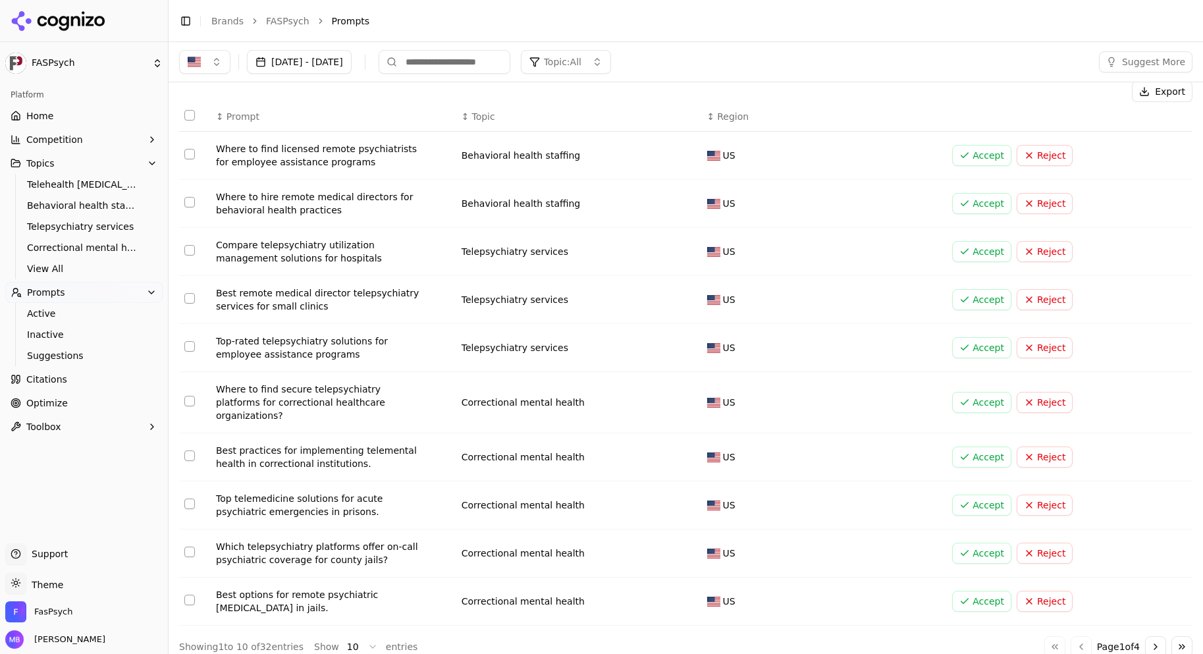
scroll to position [13, 0]
click at [192, 546] on button "Select row 9" at bounding box center [189, 551] width 11 height 11
click at [188, 594] on button "on" at bounding box center [189, 599] width 11 height 11
click at [186, 498] on button "on" at bounding box center [189, 503] width 11 height 11
click at [1019, 92] on button "Accept ( 3 )" at bounding box center [1008, 90] width 78 height 21
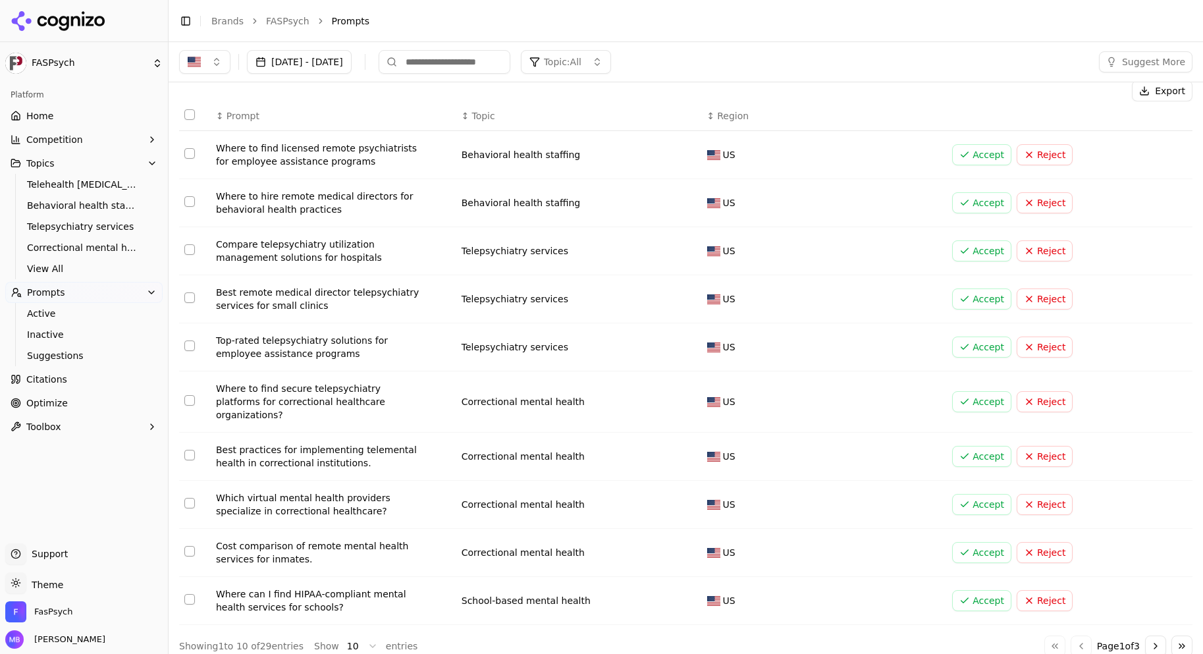
click at [193, 498] on button "on" at bounding box center [189, 503] width 11 height 11
click at [188, 594] on button "on" at bounding box center [189, 599] width 11 height 11
click at [188, 398] on button "on" at bounding box center [189, 400] width 11 height 11
click at [987, 86] on button "Accept ( 3 )" at bounding box center [1008, 90] width 78 height 21
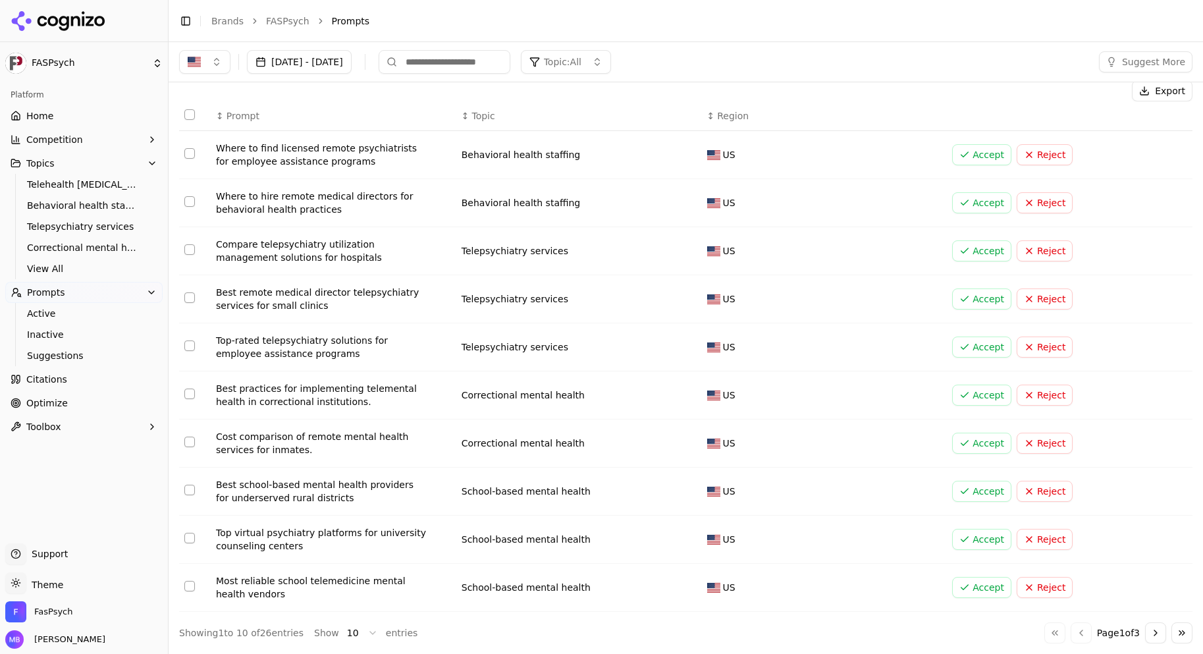
click at [188, 584] on button "on" at bounding box center [189, 586] width 11 height 11
click at [188, 540] on button "Select row 9" at bounding box center [189, 538] width 11 height 11
click at [189, 444] on button "Select row 7" at bounding box center [189, 442] width 11 height 11
click at [999, 91] on button "Accept ( 3 )" at bounding box center [1008, 90] width 78 height 21
